Goal: Information Seeking & Learning: Learn about a topic

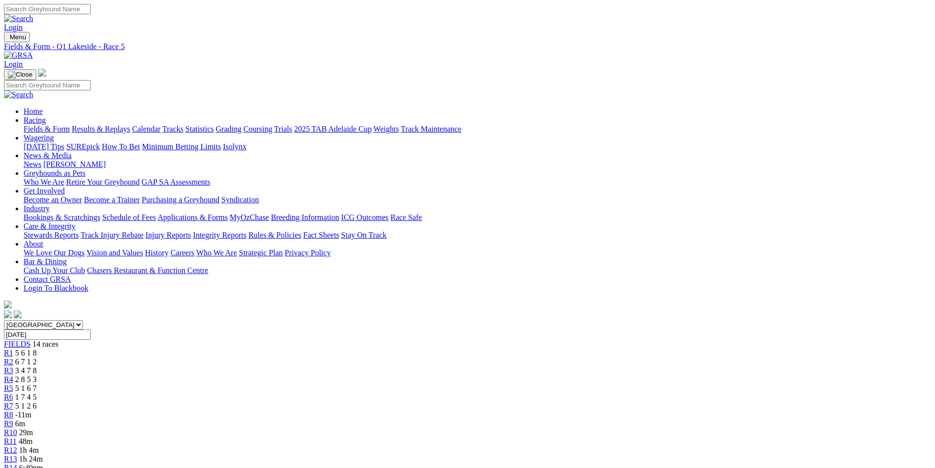
scroll to position [49, 0]
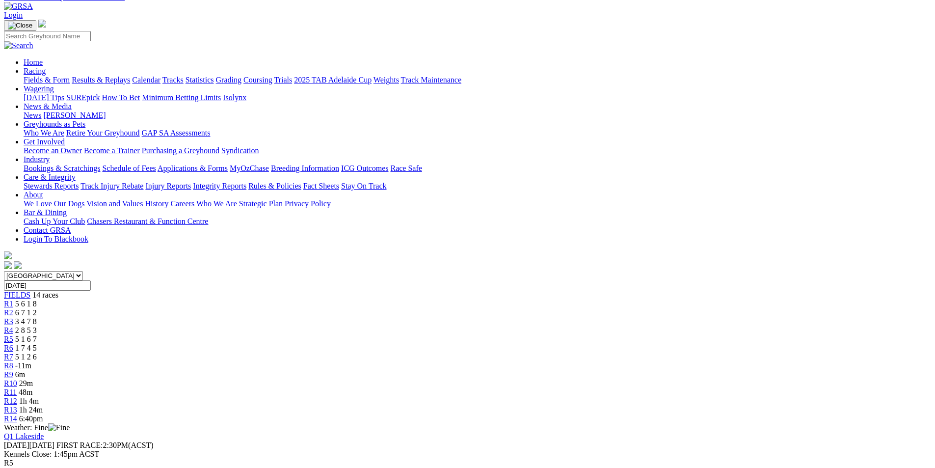
click at [37, 326] on span "2 8 5 3" at bounding box center [26, 330] width 22 height 8
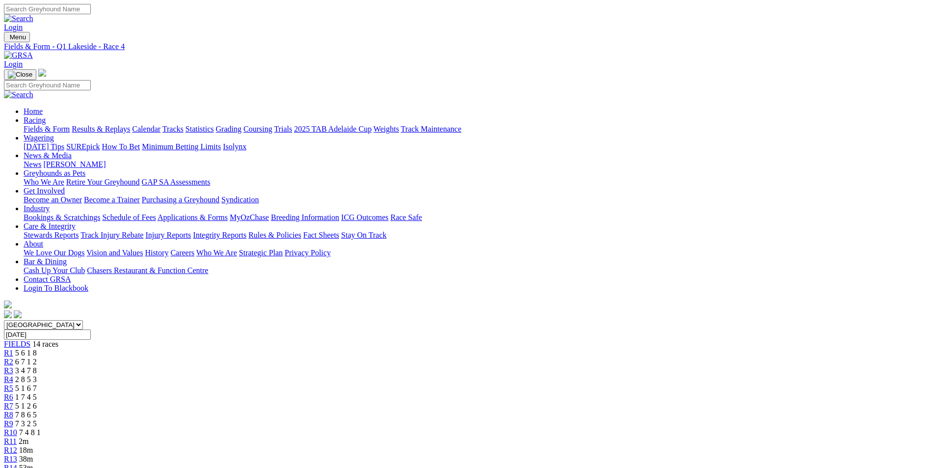
drag, startPoint x: 673, startPoint y: 243, endPoint x: 657, endPoint y: 238, distance: 17.1
click at [13, 366] on link "R3" at bounding box center [8, 370] width 9 height 8
click at [266, 357] on div "R2 6 7 1 2" at bounding box center [467, 361] width 927 height 9
